Goal: Share content: Share content

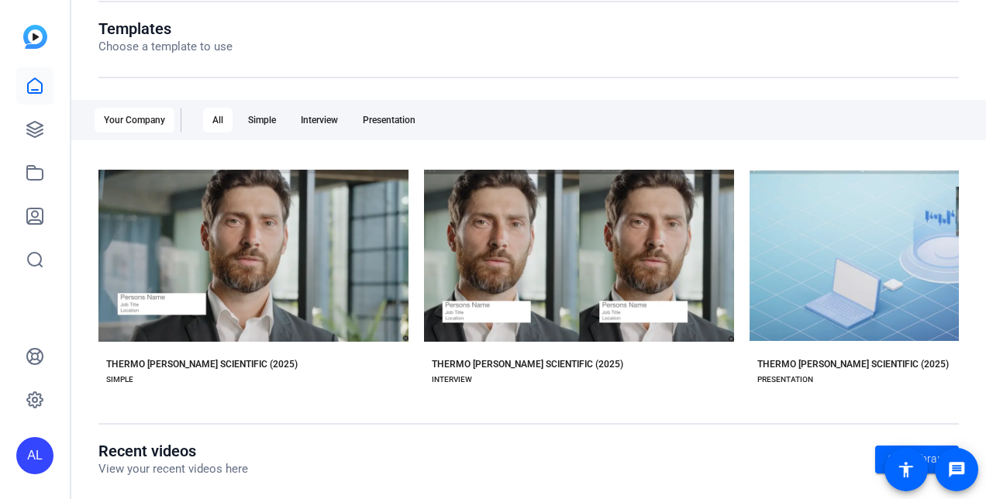
scroll to position [169, 0]
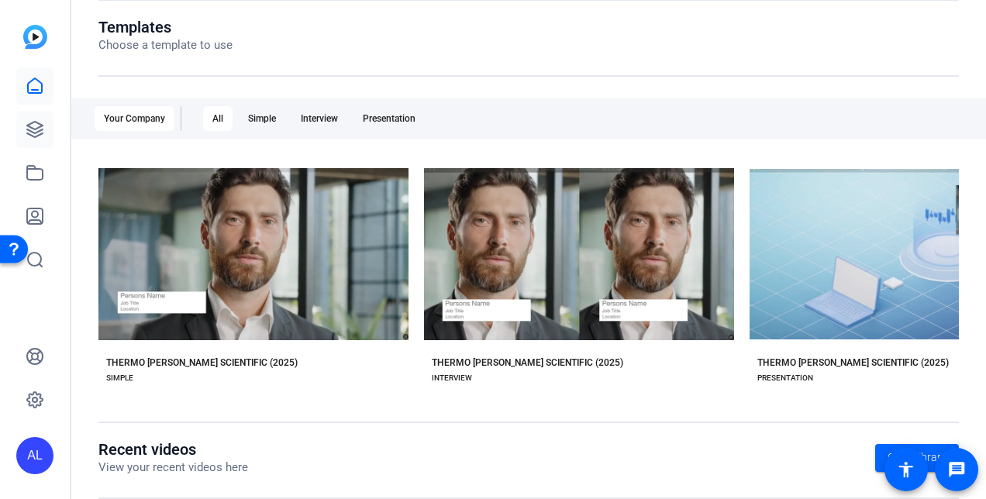
click at [29, 118] on link at bounding box center [34, 129] width 37 height 37
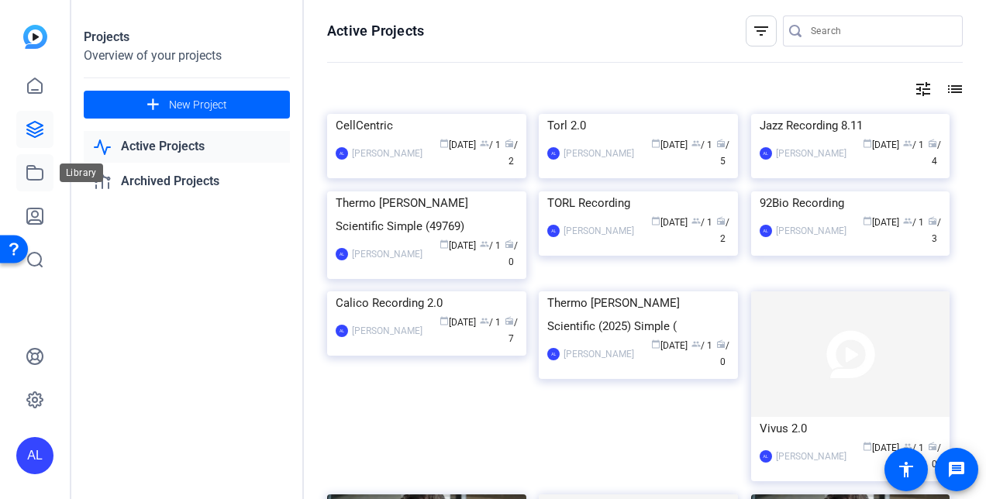
click at [35, 168] on icon at bounding box center [34, 173] width 15 height 14
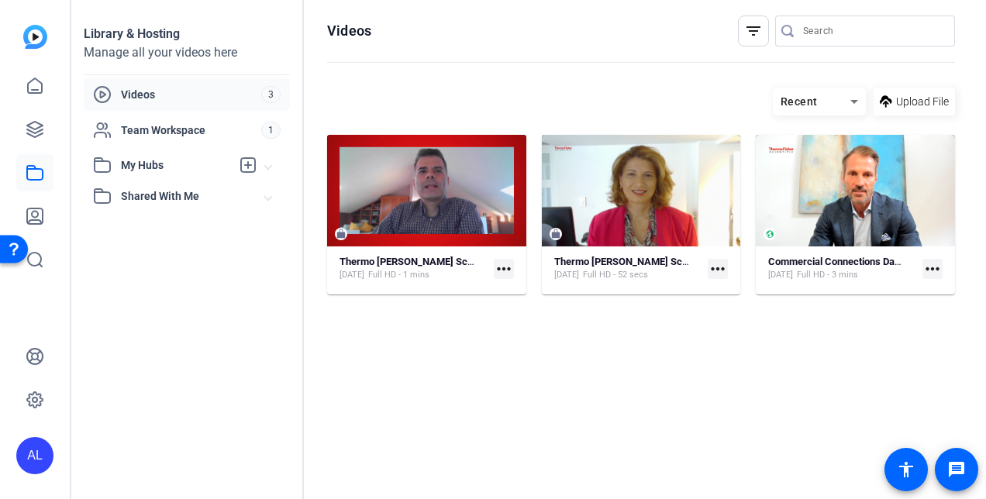
click at [518, 267] on mat-card-content "Thermo [PERSON_NAME] Scientific (2025) Simple (49066) [DATE] Full HD - 1 mins m…" at bounding box center [426, 275] width 199 height 40
click at [498, 274] on mat-icon "more_horiz" at bounding box center [504, 269] width 20 height 20
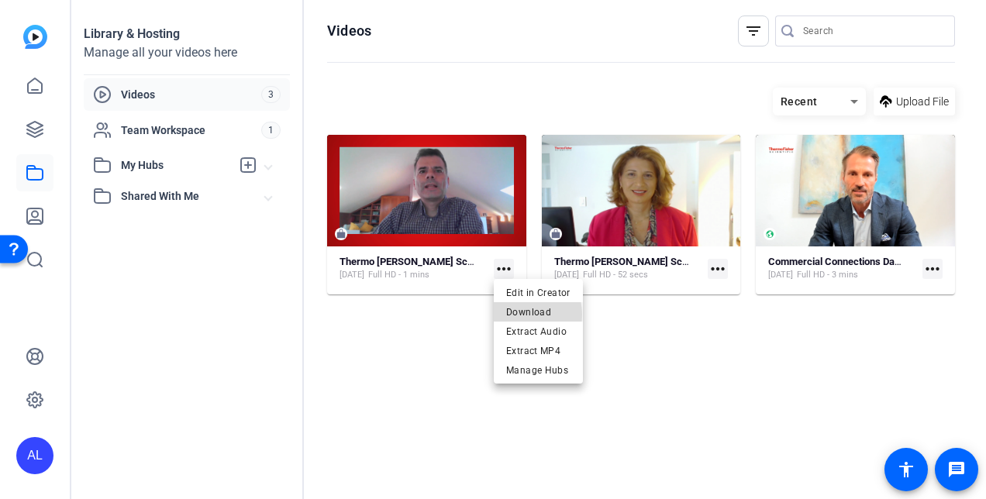
click at [514, 315] on span "Download" at bounding box center [538, 311] width 64 height 19
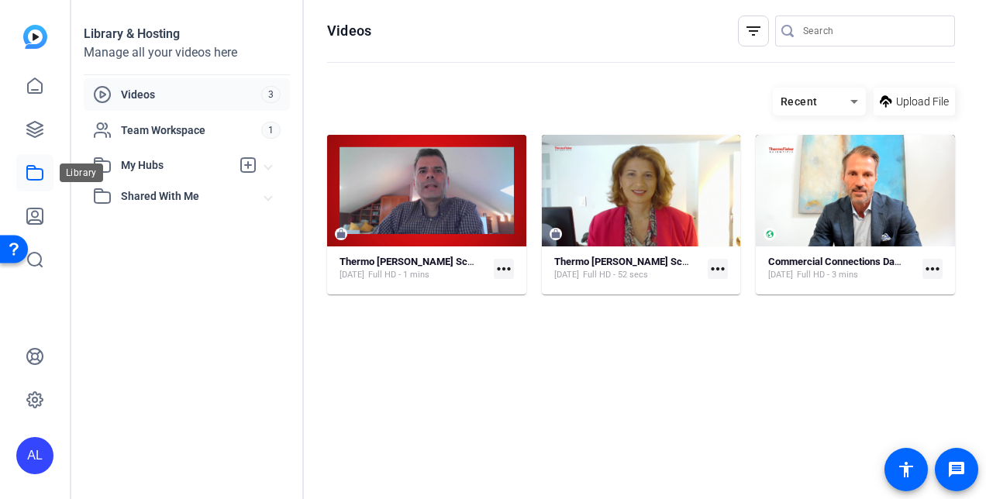
click at [37, 163] on link at bounding box center [34, 172] width 37 height 37
click at [504, 271] on mat-icon "more_horiz" at bounding box center [504, 269] width 20 height 20
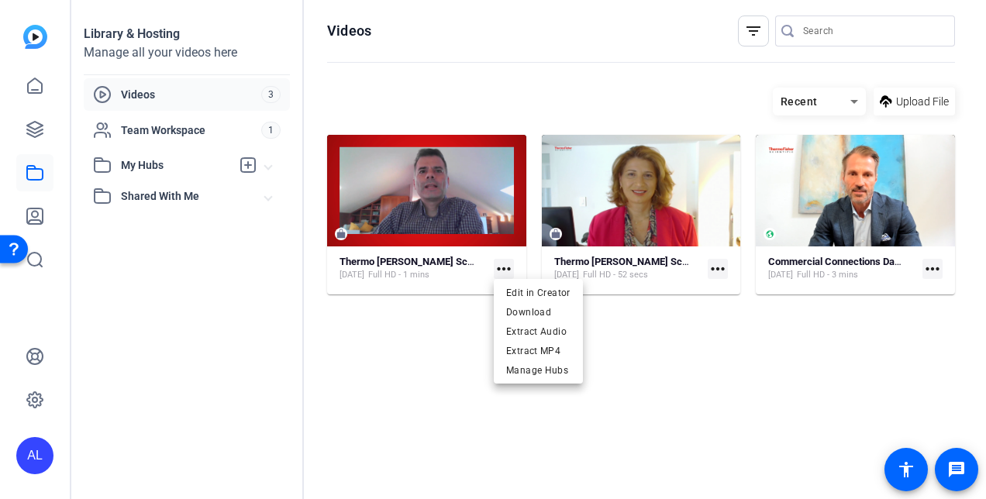
click at [51, 207] on div at bounding box center [493, 249] width 986 height 499
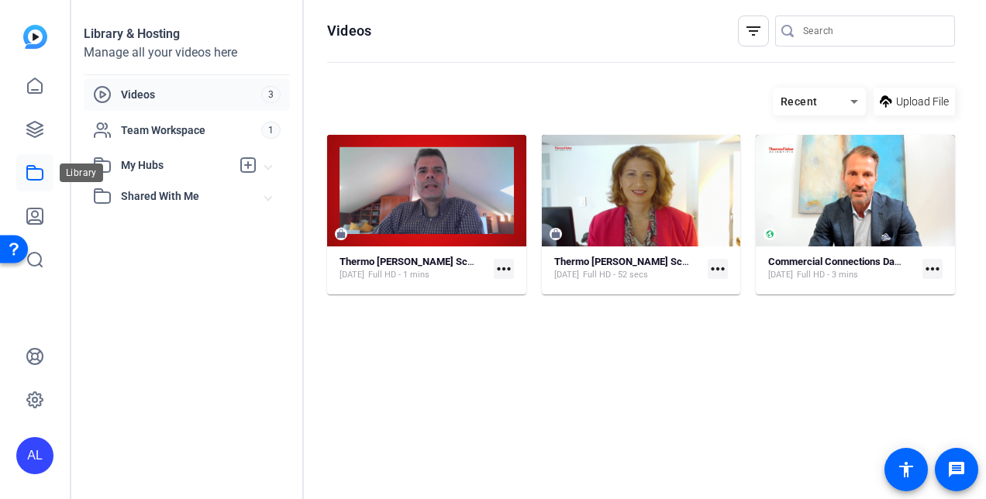
click at [43, 184] on link at bounding box center [34, 172] width 37 height 37
click at [507, 268] on mat-icon "more_horiz" at bounding box center [504, 269] width 20 height 20
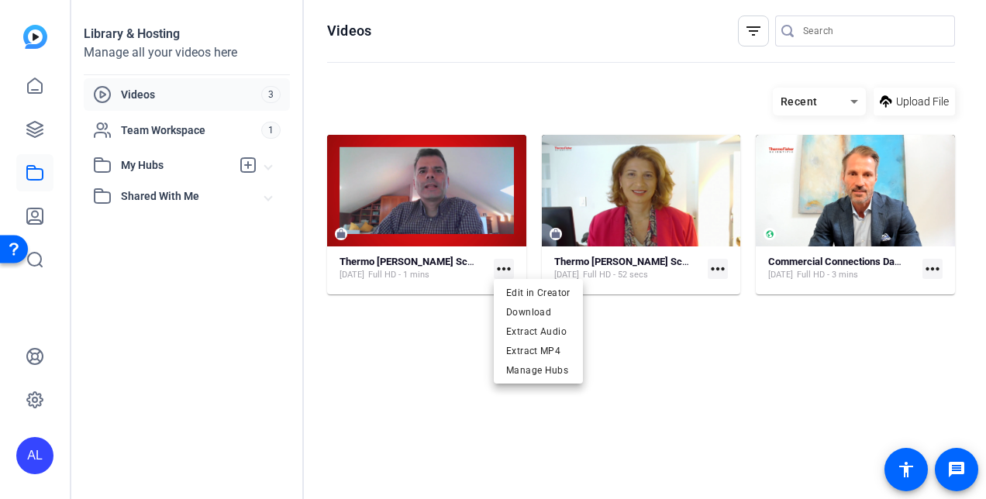
click at [414, 209] on div at bounding box center [493, 249] width 986 height 499
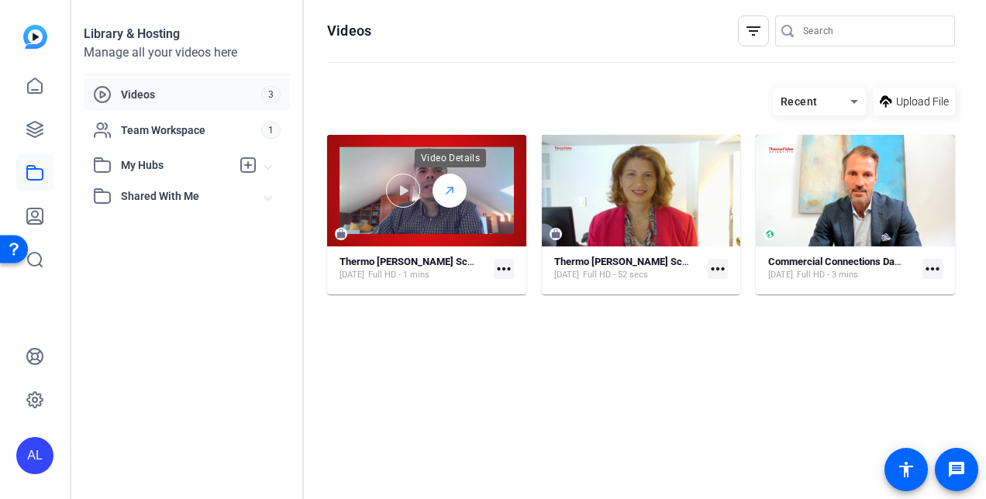
click at [456, 195] on div at bounding box center [449, 191] width 34 height 34
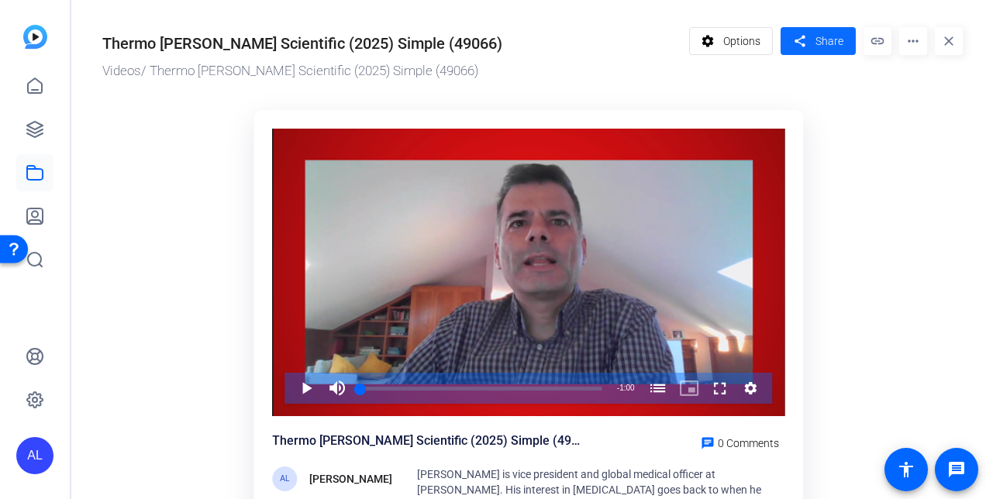
click at [816, 35] on span "Share" at bounding box center [829, 41] width 28 height 16
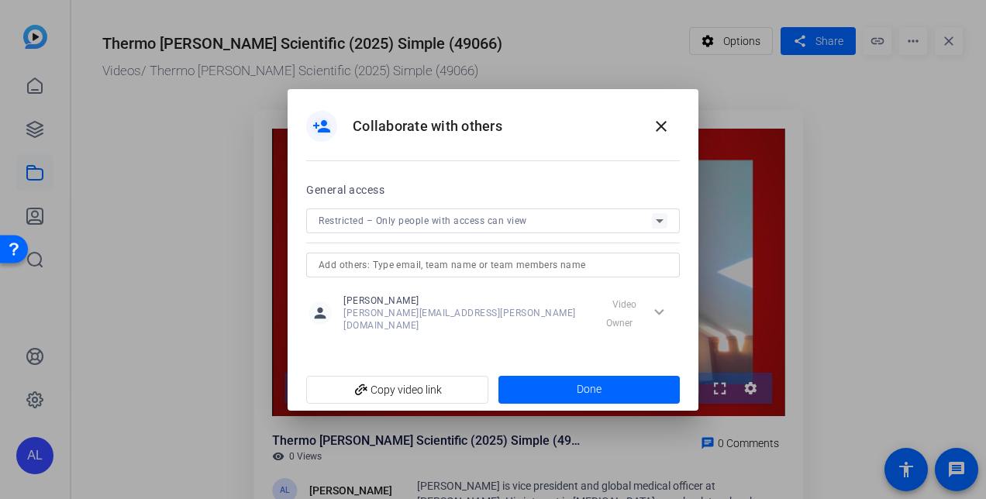
click at [529, 221] on div "Restricted – Only people with access can view" at bounding box center [484, 220] width 333 height 19
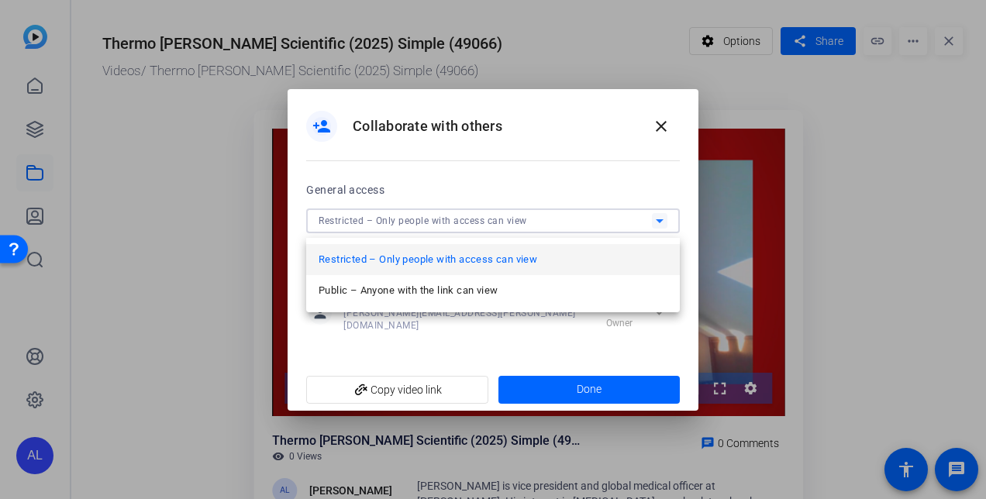
click at [535, 183] on div at bounding box center [493, 249] width 986 height 499
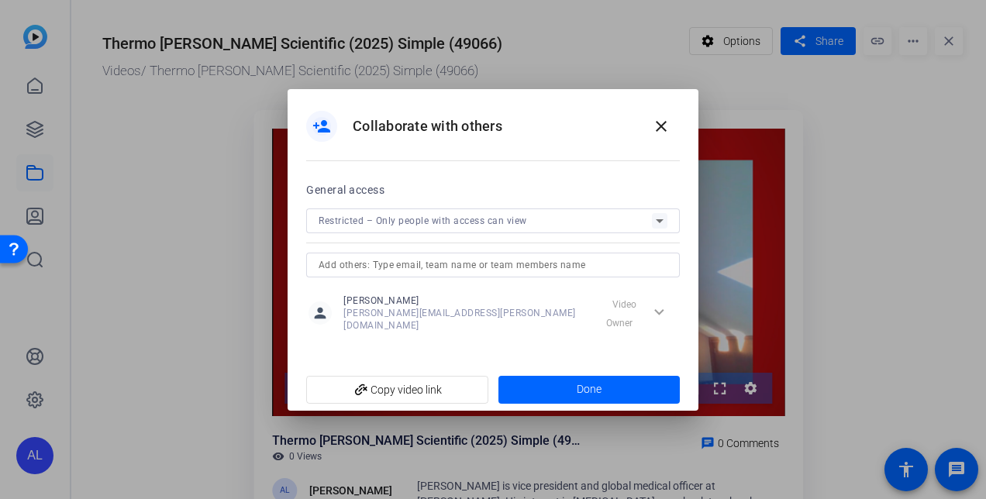
click at [507, 267] on input "text" at bounding box center [492, 265] width 349 height 19
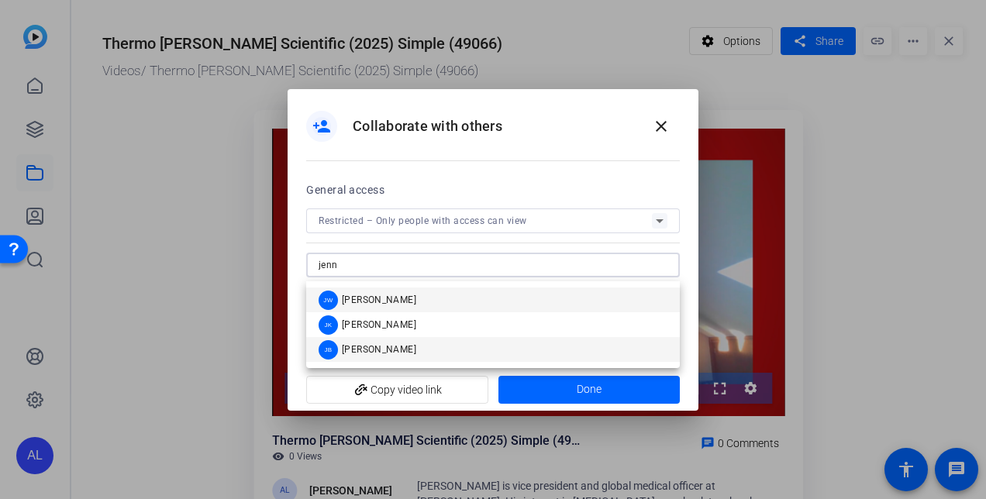
type input "jenn"
click at [485, 344] on mat-option "[PERSON_NAME]" at bounding box center [492, 349] width 373 height 25
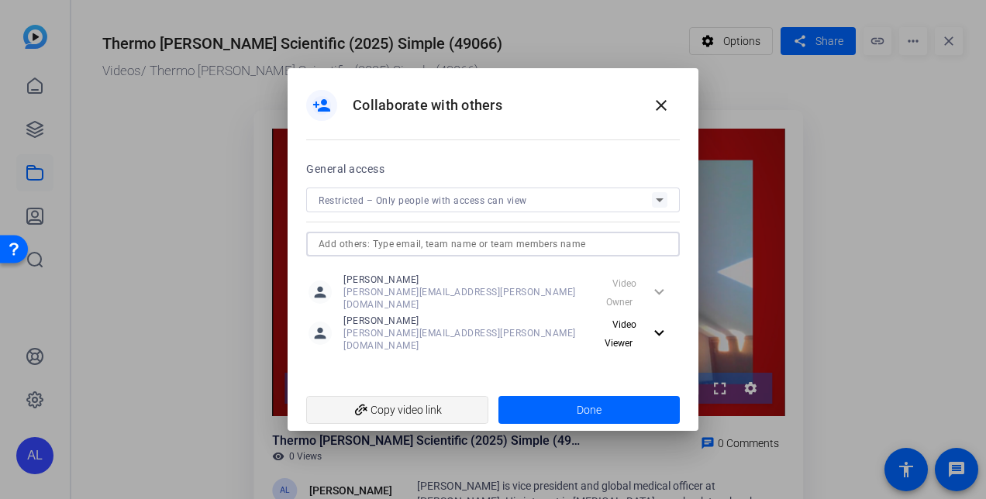
click at [434, 404] on span "add_link Copy video link" at bounding box center [396, 409] width 157 height 29
click at [804, 236] on div at bounding box center [493, 249] width 986 height 499
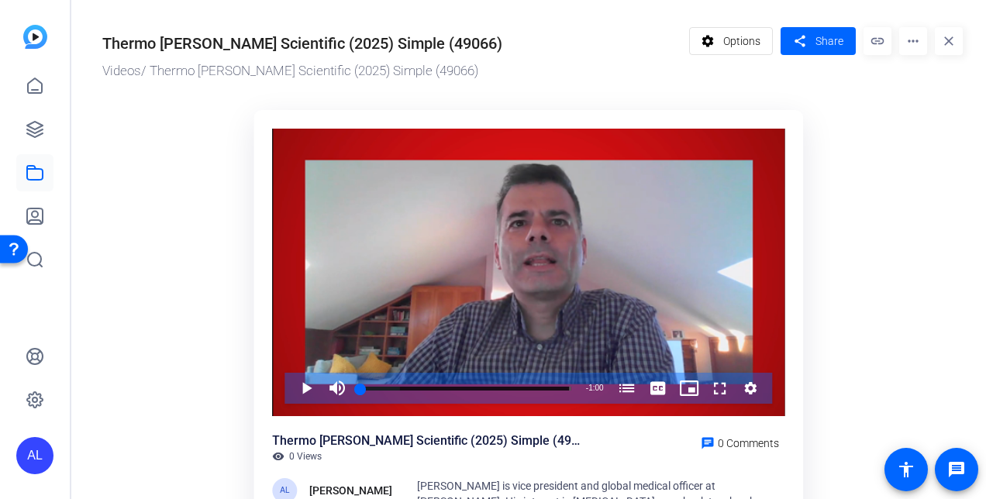
click at [907, 36] on mat-icon "more_horiz" at bounding box center [913, 41] width 28 height 28
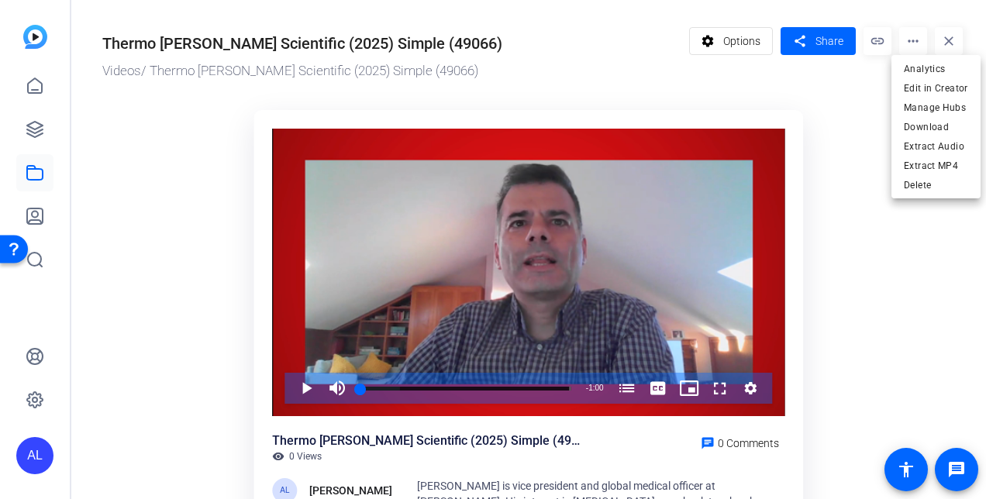
click at [810, 41] on div at bounding box center [493, 249] width 986 height 499
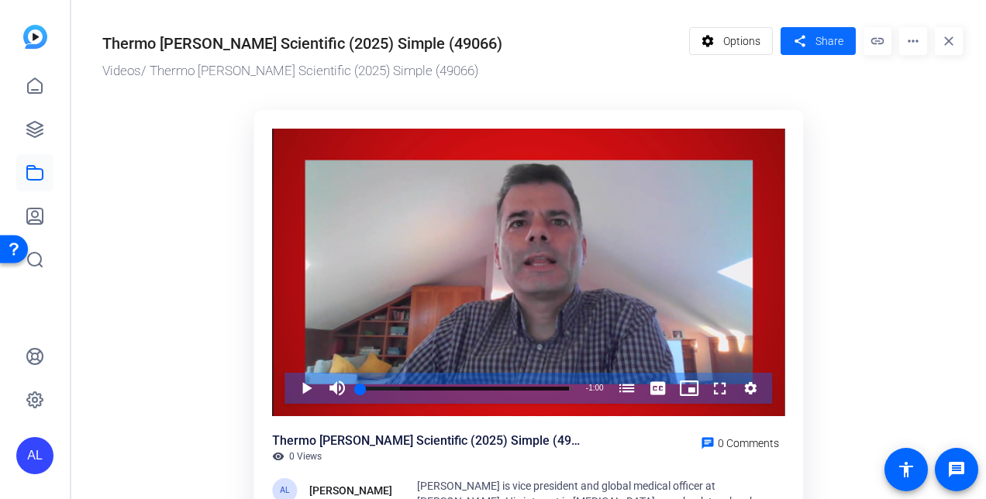
click at [796, 50] on mat-icon "share" at bounding box center [799, 41] width 19 height 21
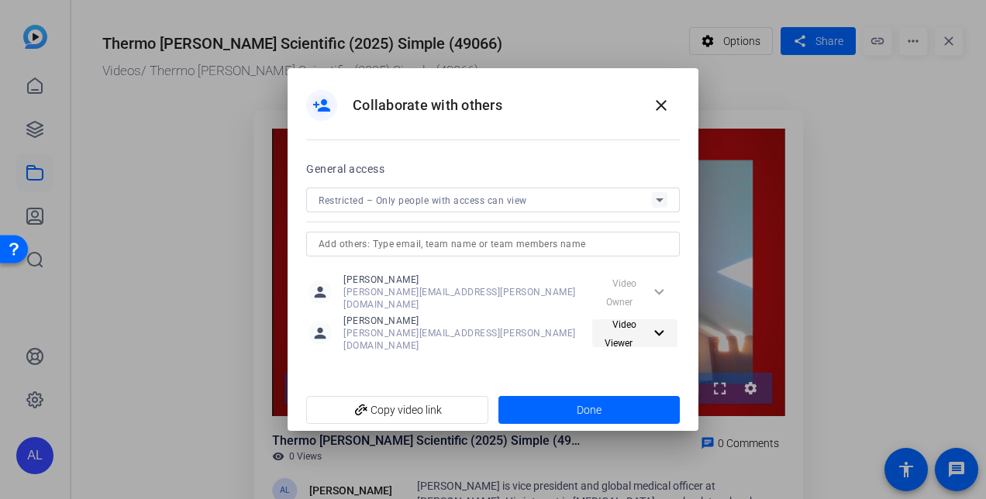
click at [641, 320] on span "Video Viewer" at bounding box center [623, 333] width 51 height 37
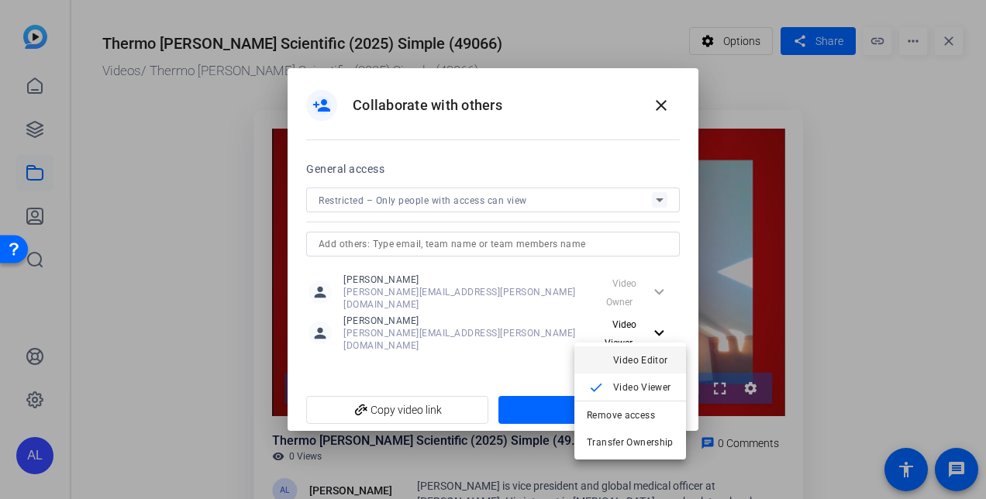
click at [631, 363] on span "Video Editor" at bounding box center [640, 359] width 55 height 11
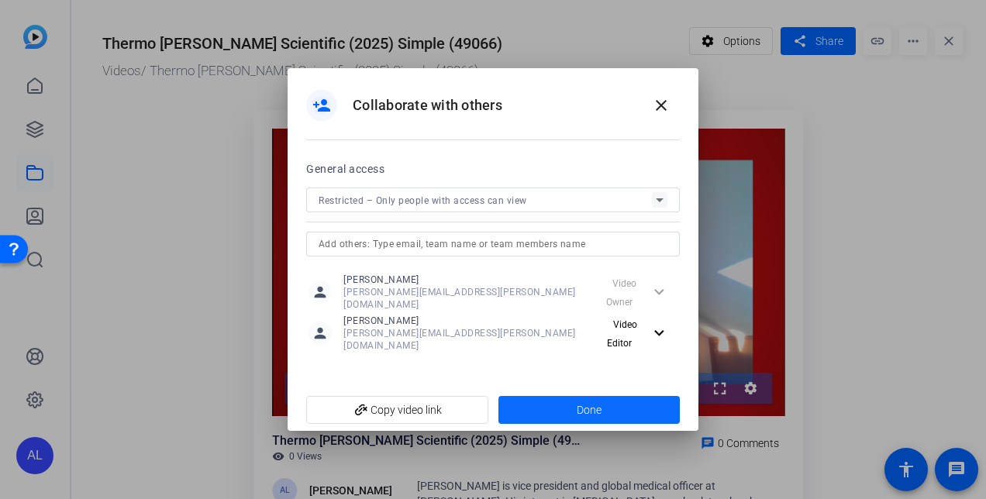
click at [595, 403] on span "Done" at bounding box center [588, 410] width 25 height 16
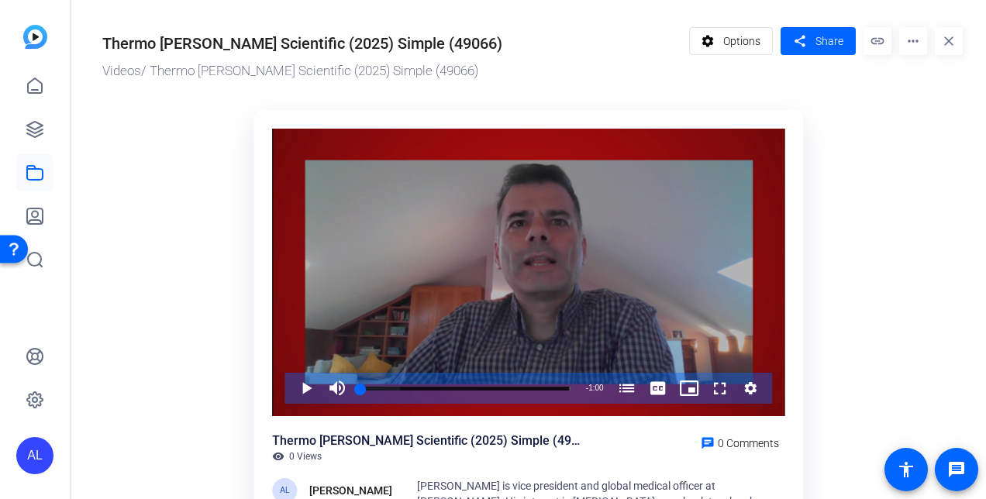
scroll to position [155, 0]
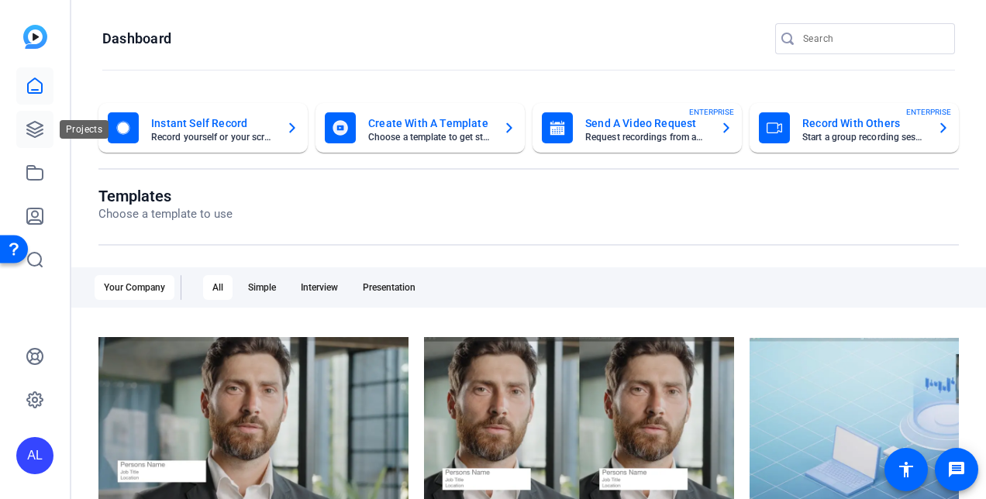
click at [45, 133] on link at bounding box center [34, 129] width 37 height 37
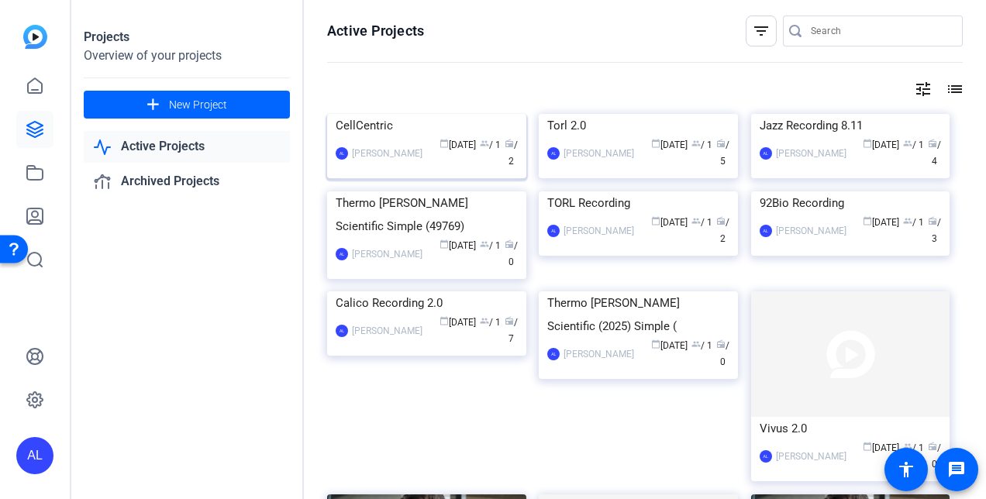
click at [373, 137] on div "CellCentric" at bounding box center [426, 125] width 182 height 23
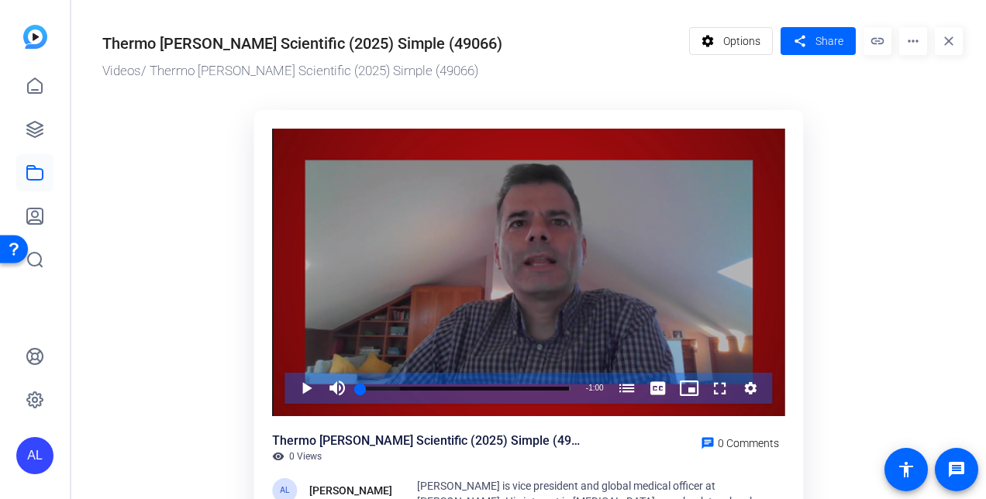
scroll to position [2, 0]
